Goal: Task Accomplishment & Management: Use online tool/utility

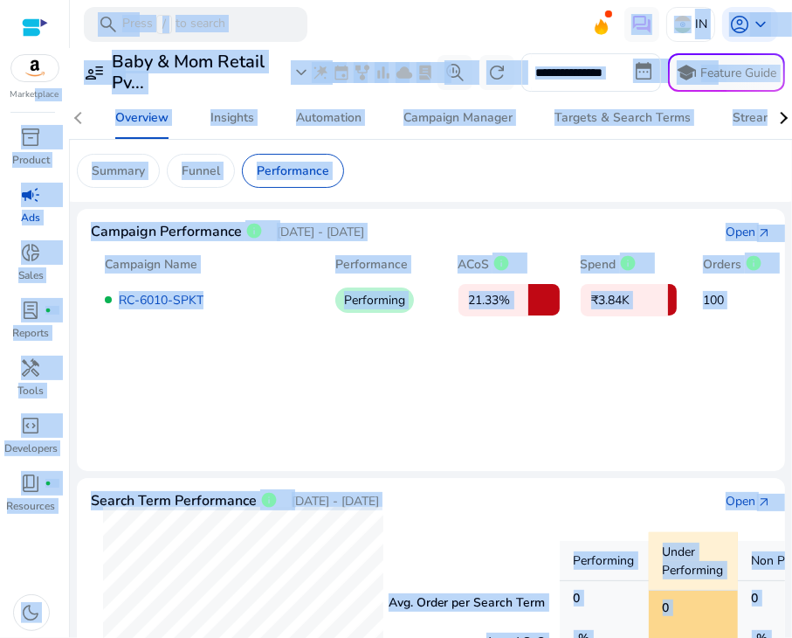
drag, startPoint x: 89, startPoint y: 225, endPoint x: 29, endPoint y: 105, distance: 134.0
click at [674, 434] on mat-card "Campaign Performance info [DATE] - [DATE] Open arrow_outward Campaign Name Perf…" at bounding box center [431, 340] width 708 height 262
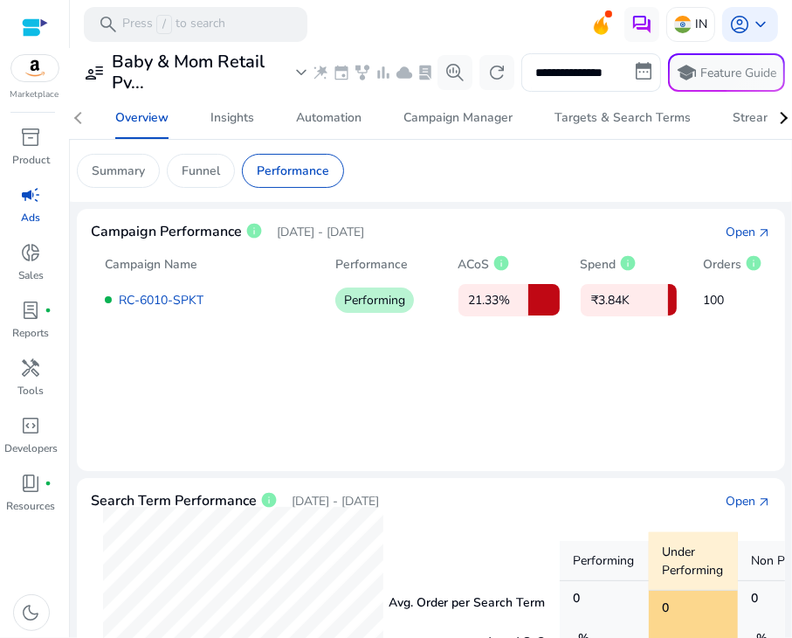
click at [674, 434] on mat-card "Campaign Performance info [DATE] - [DATE] Open arrow_outward Campaign Name Perf…" at bounding box center [431, 340] width 708 height 262
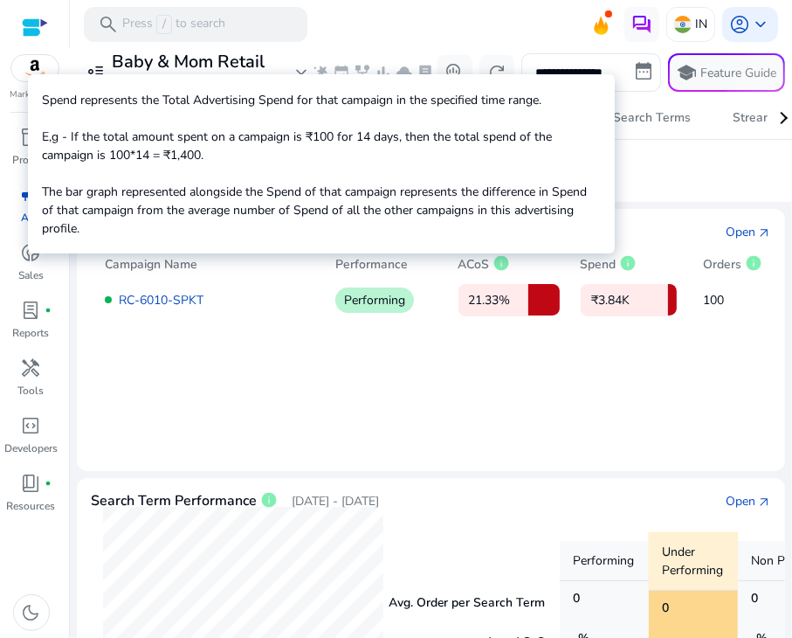
click at [531, 203] on p "Spend represents the Total Advertising Spend for that campaign in the specified…" at bounding box center [321, 164] width 559 height 147
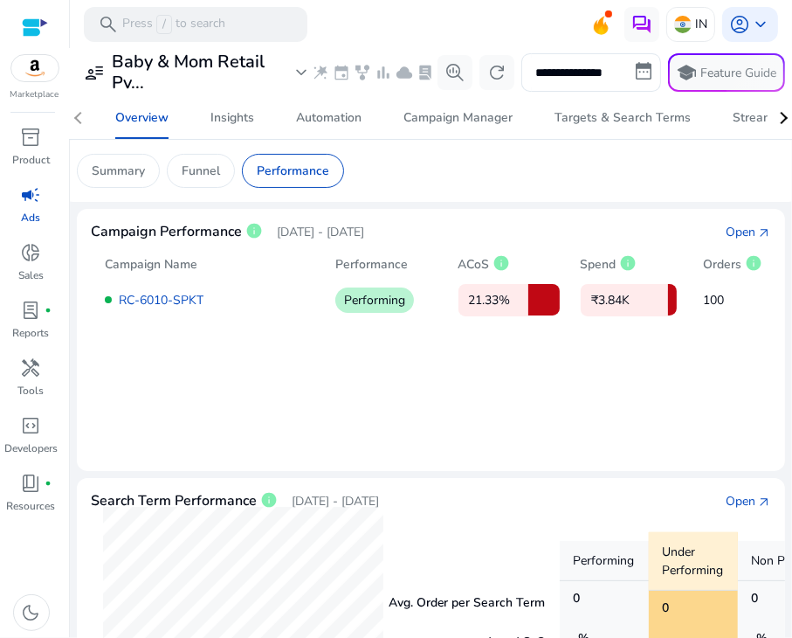
click at [531, 203] on div "**********" at bounding box center [431, 604] width 708 height 1112
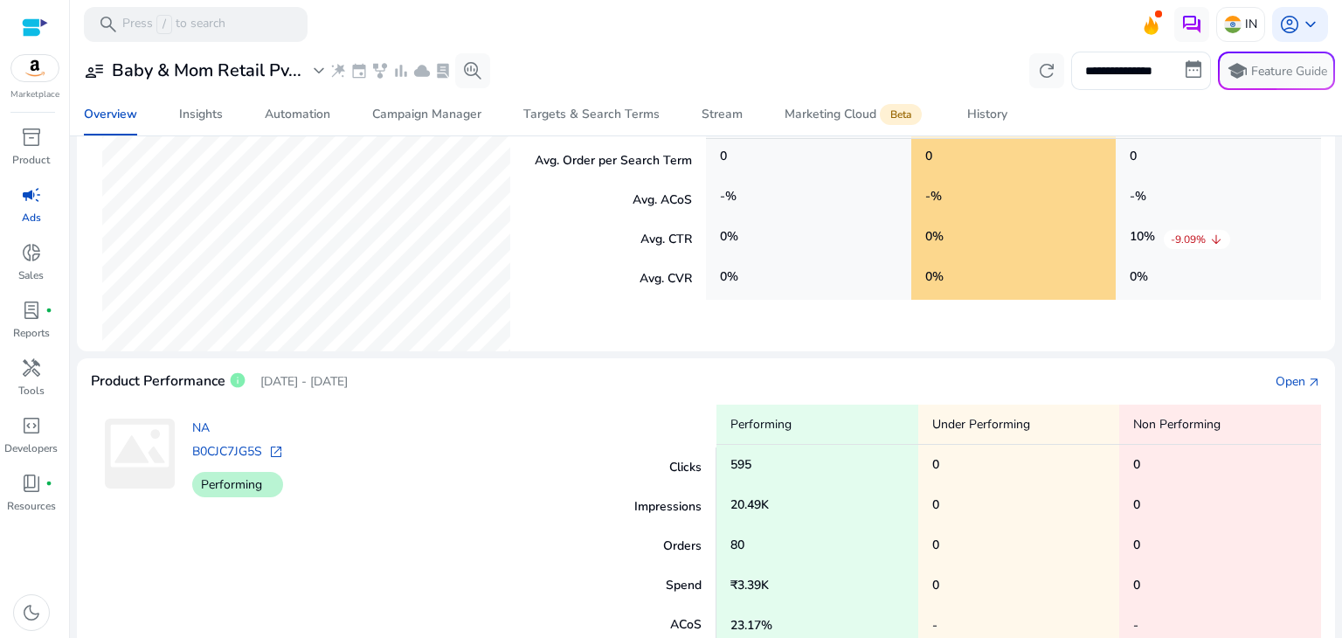
scroll to position [500, 0]
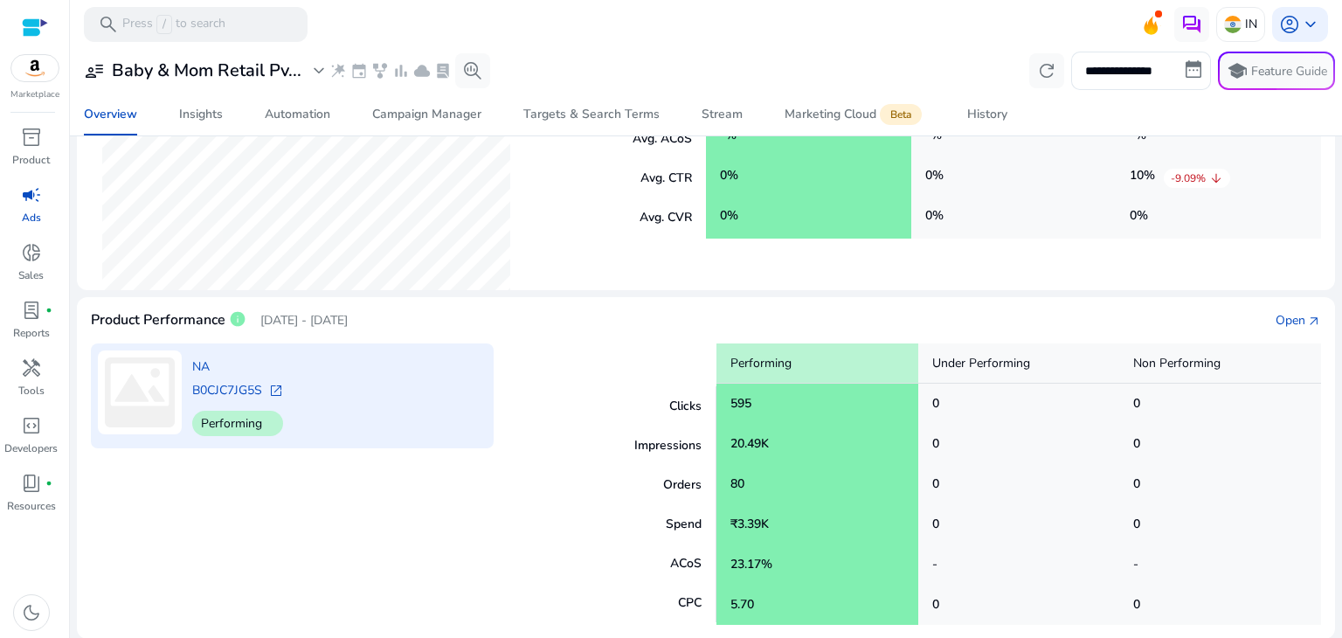
click at [276, 389] on span "open_in_new" at bounding box center [276, 391] width 14 height 14
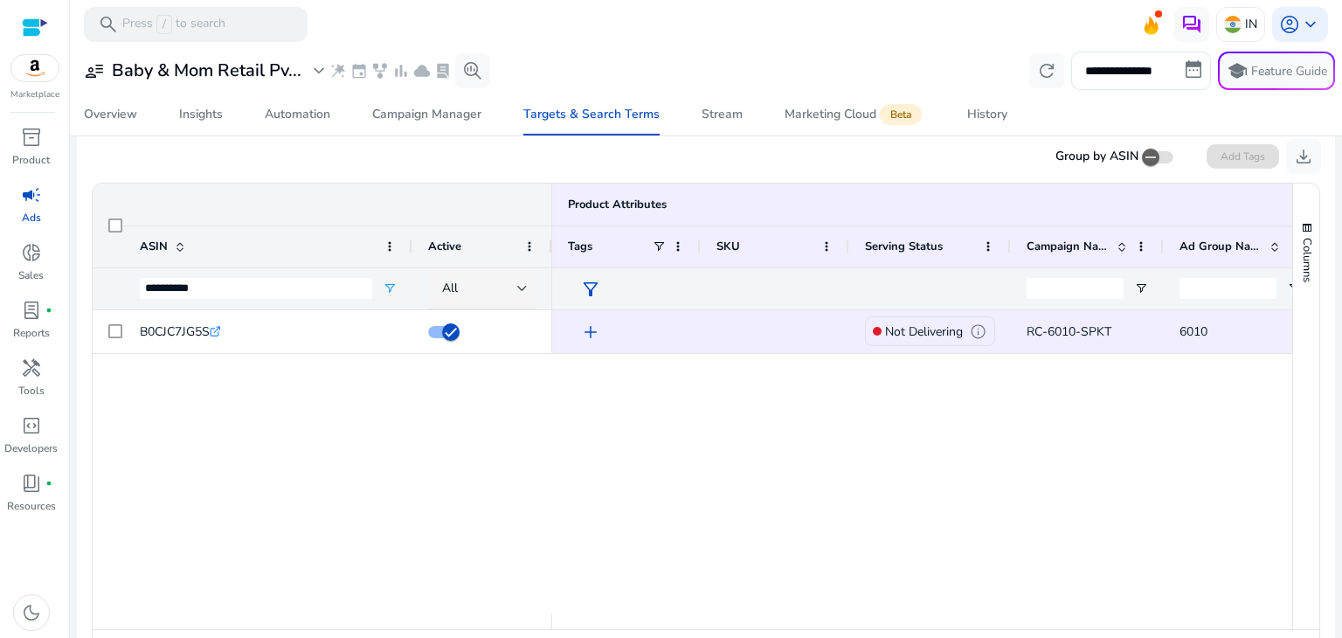
scroll to position [161, 0]
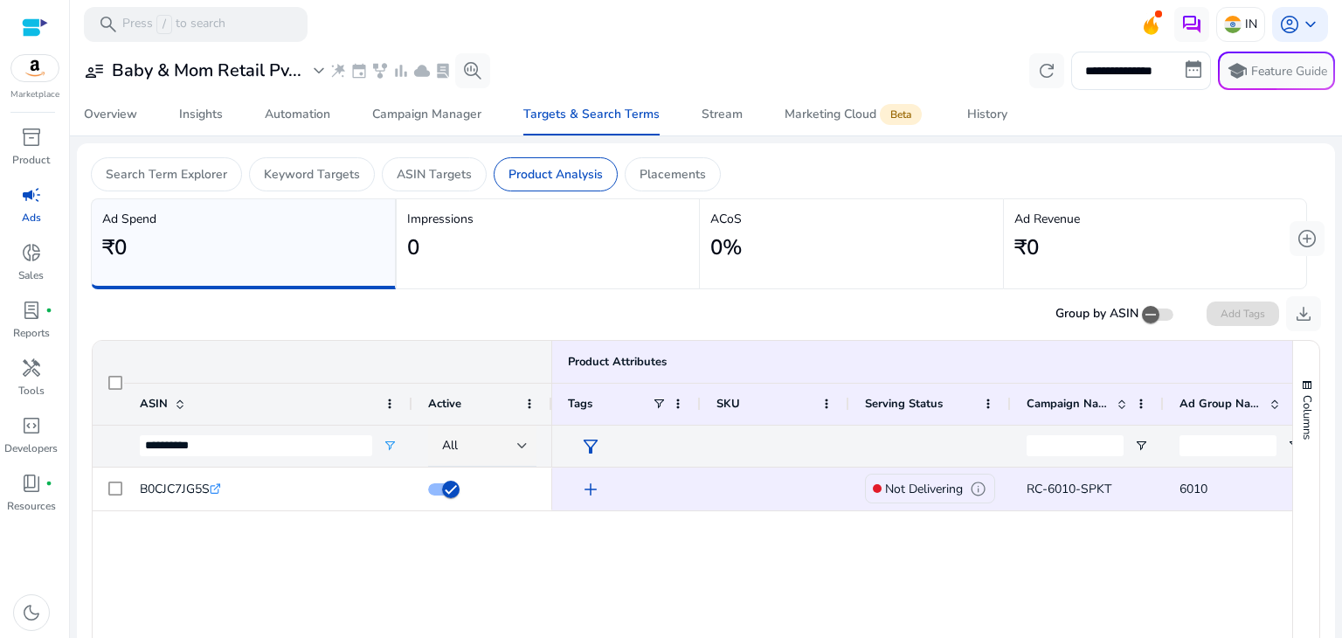
scroll to position [161, 0]
